Goal: Information Seeking & Learning: Learn about a topic

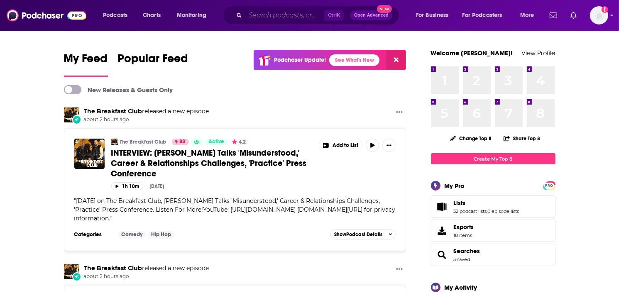
click at [288, 10] on input "Search podcasts, credits, & more..." at bounding box center [284, 15] width 79 height 13
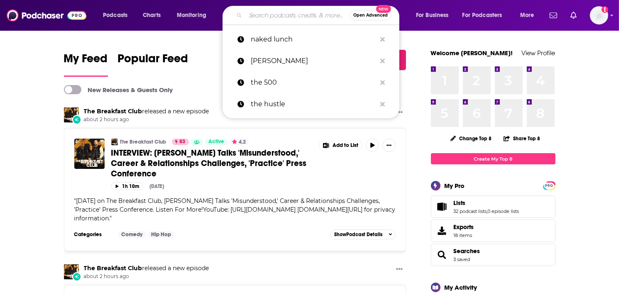
paste input "Jersey Justice Podcast"
type input "Jersey Justice Podcast"
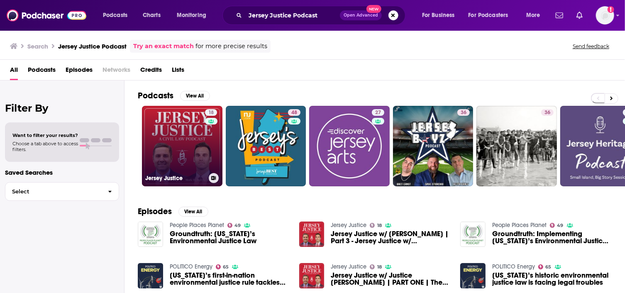
click at [171, 132] on link "18 Jersey Justice" at bounding box center [182, 146] width 80 height 80
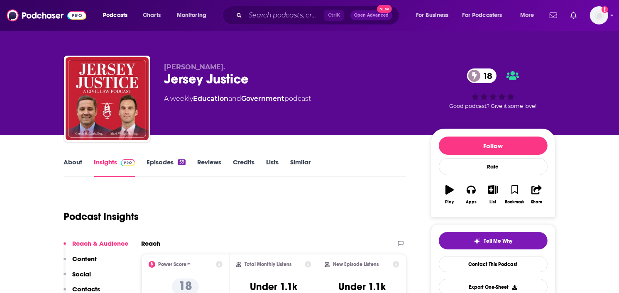
click at [78, 160] on link "About" at bounding box center [73, 167] width 19 height 19
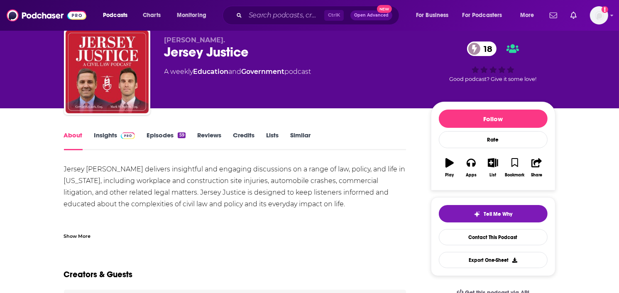
scroll to position [41, 0]
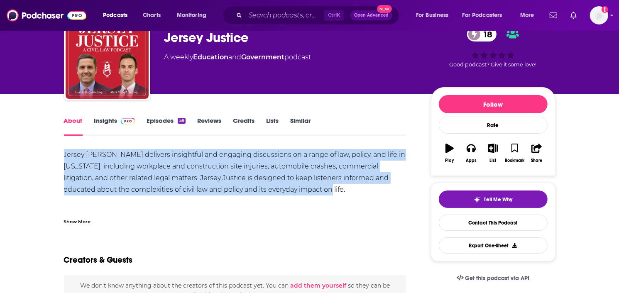
drag, startPoint x: 318, startPoint y: 192, endPoint x: 65, endPoint y: 154, distance: 255.9
click at [65, 154] on div "Jersey [PERSON_NAME] delivers insightful and engaging discussions on a range of…" at bounding box center [235, 201] width 342 height 105
copy div "Jersey [PERSON_NAME] delivers insightful and engaging discussions on a range of…"
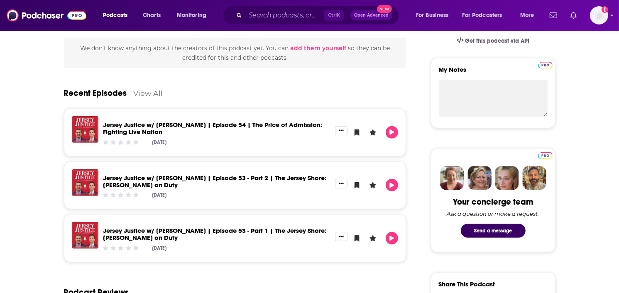
scroll to position [290, 0]
